Goal: Navigation & Orientation: Go to known website

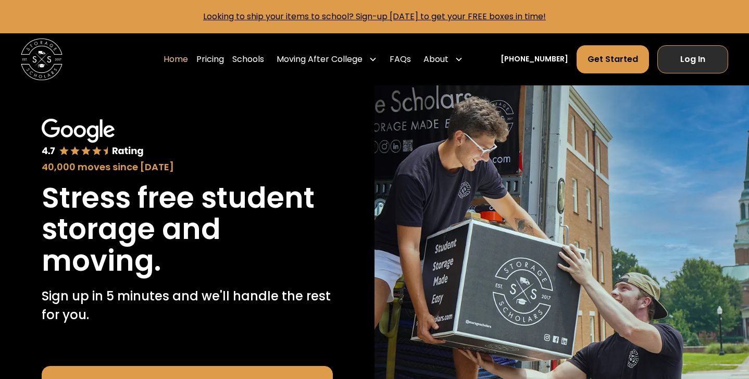
click at [697, 57] on link "Log In" at bounding box center [693, 59] width 71 height 28
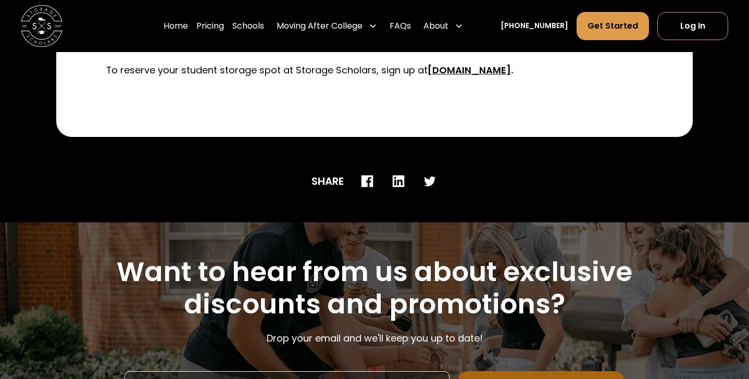
scroll to position [3070, 0]
